Goal: Task Accomplishment & Management: Use online tool/utility

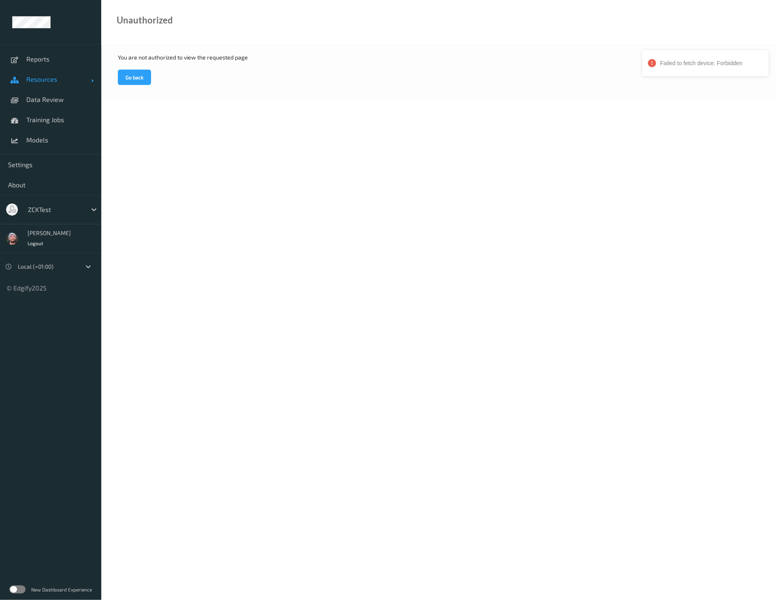
click at [57, 86] on link "Resources" at bounding box center [50, 79] width 101 height 20
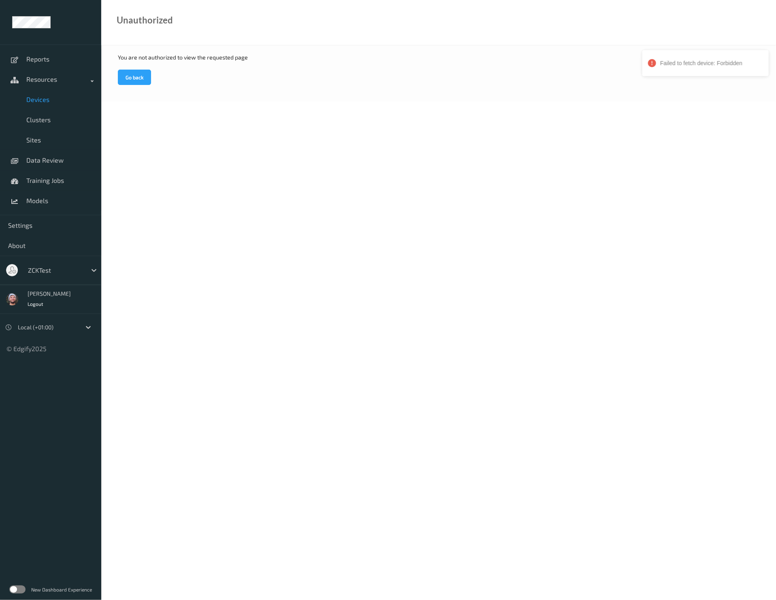
click at [45, 104] on link "Devices" at bounding box center [50, 99] width 101 height 20
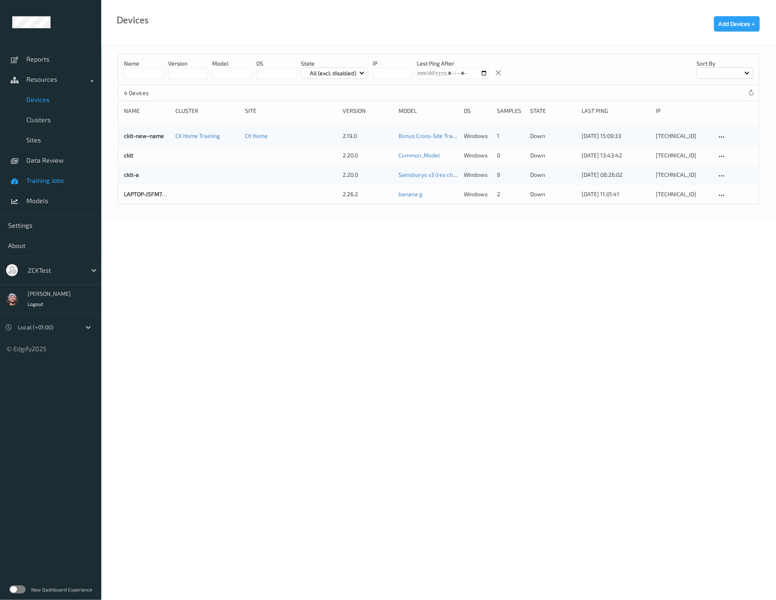
click at [49, 171] on link "Training Jobs" at bounding box center [50, 180] width 101 height 20
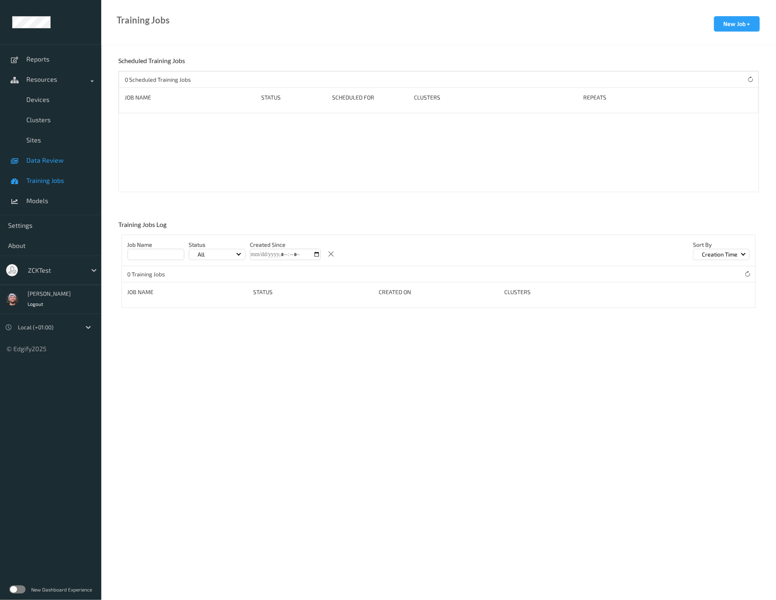
click at [49, 164] on span "Data Review" at bounding box center [59, 160] width 67 height 8
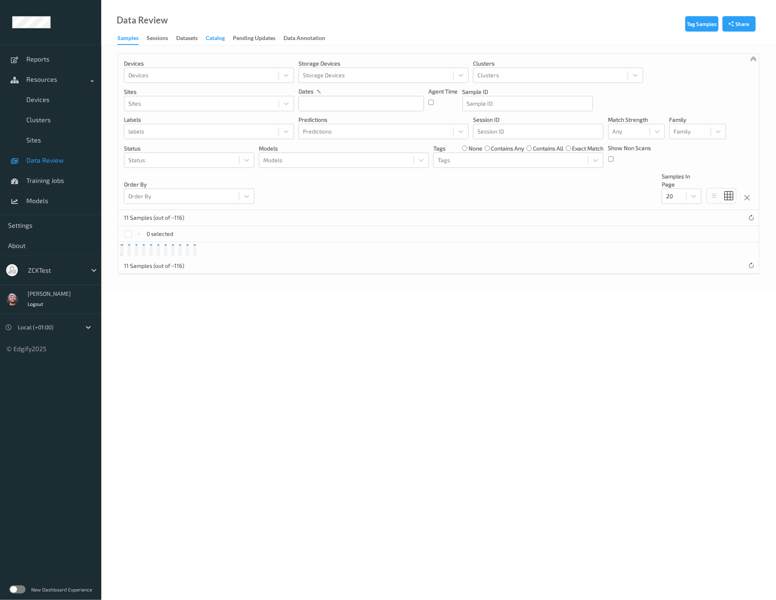
click at [209, 38] on div "Catalog" at bounding box center [215, 39] width 19 height 10
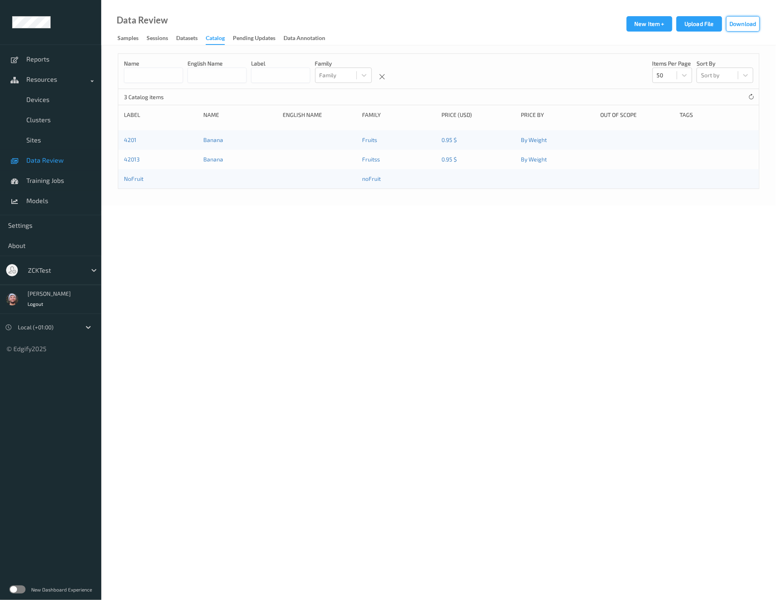
click at [752, 24] on button "Download" at bounding box center [743, 23] width 34 height 15
click at [690, 24] on button "Upload File" at bounding box center [699, 23] width 46 height 15
click at [547, 247] on body "Catalog file was uploaded successfully Reports Resources Devices Clusters Sites…" at bounding box center [388, 300] width 776 height 600
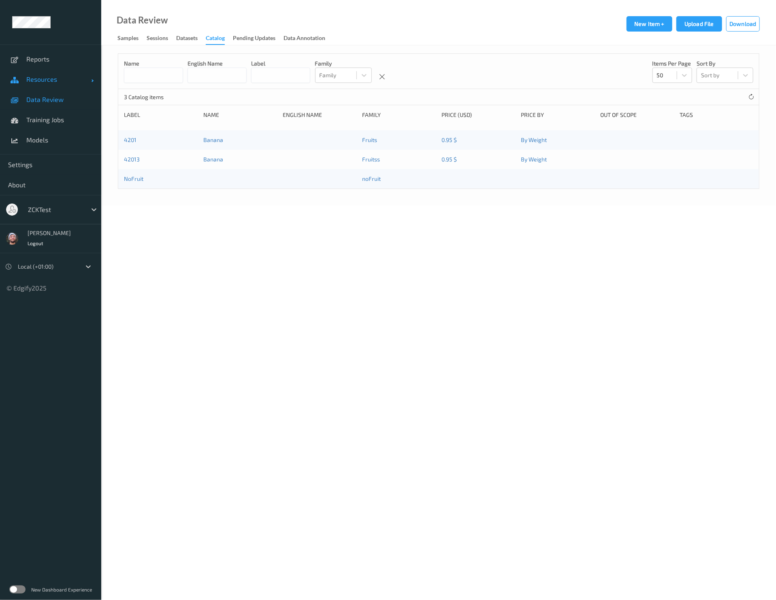
click at [36, 81] on span "Resources" at bounding box center [58, 79] width 65 height 8
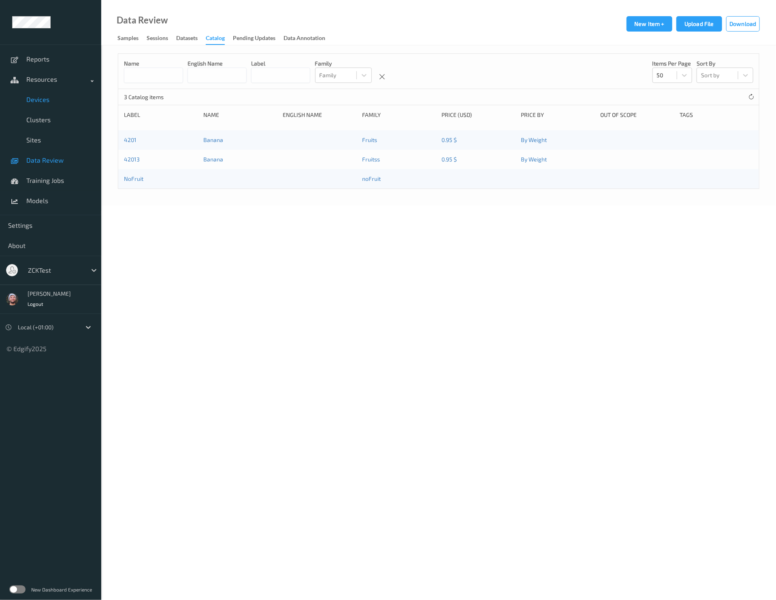
click at [38, 101] on span "Devices" at bounding box center [59, 100] width 67 height 8
